Goal: Find specific fact: Find contact information

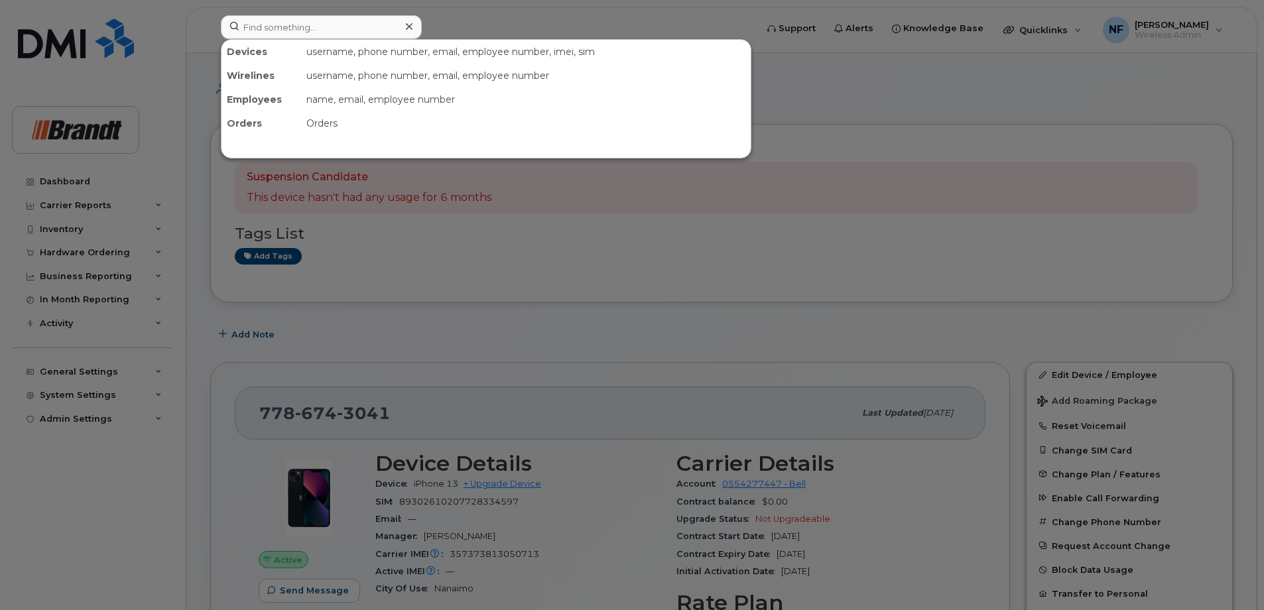
click at [402, 34] on div at bounding box center [321, 27] width 201 height 24
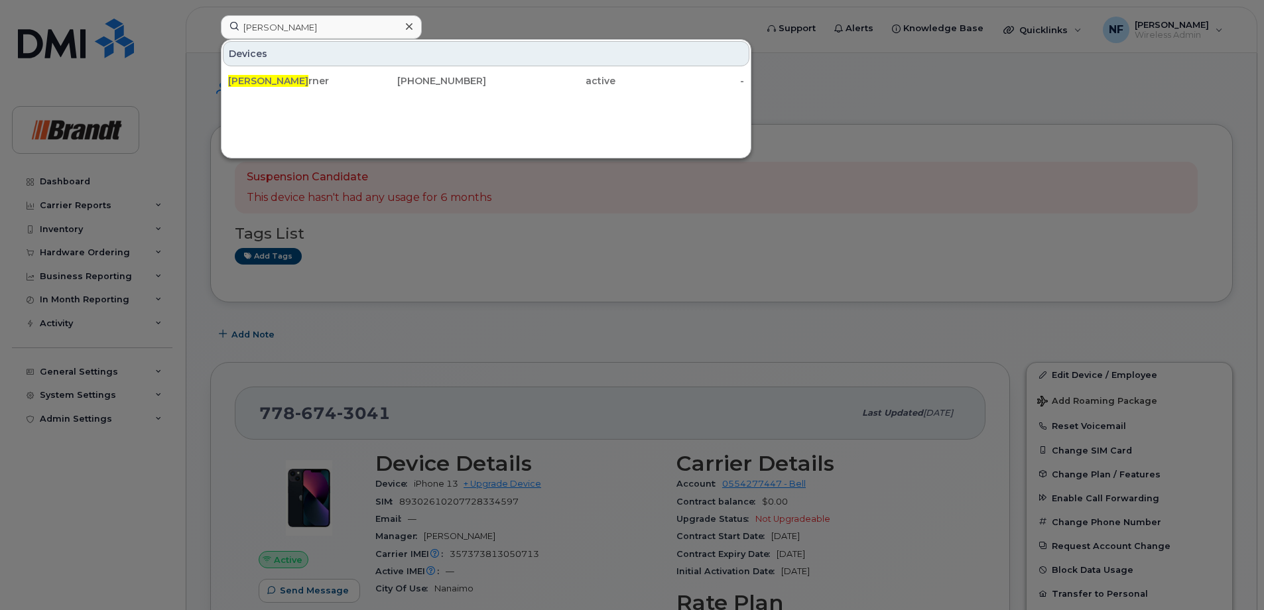
type input "[PERSON_NAME]"
click at [486, 88] on div "[PHONE_NUMBER]" at bounding box center [550, 81] width 129 height 24
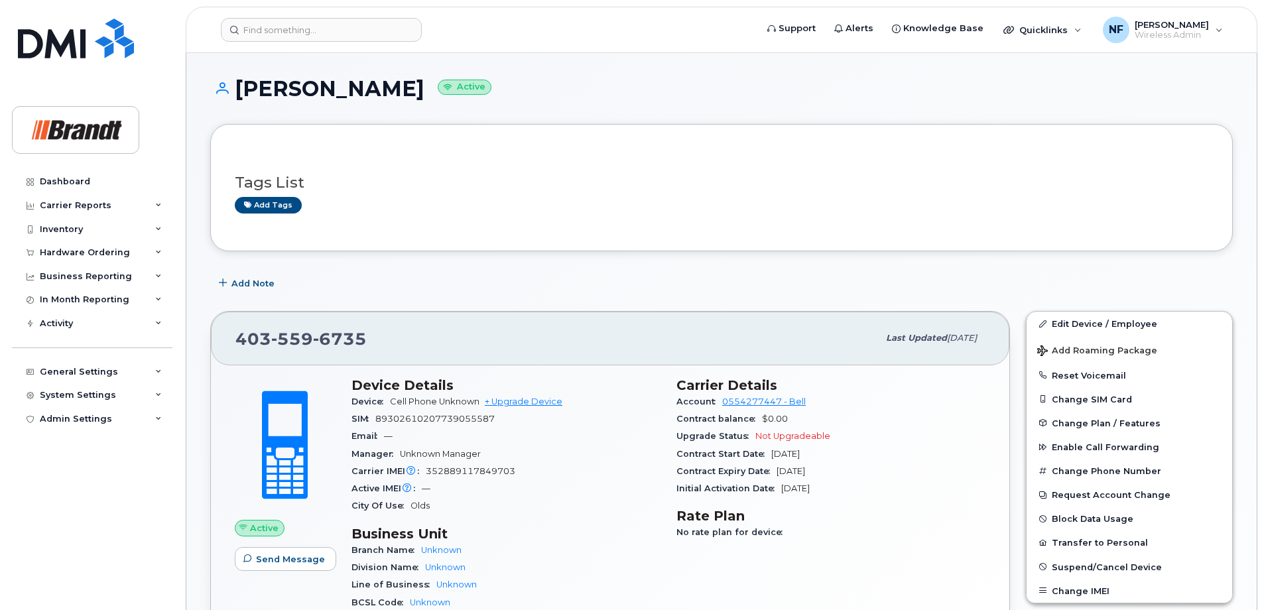
click at [348, 332] on span "6735" at bounding box center [340, 339] width 54 height 20
copy span "403 559 6735"
